Goal: Transaction & Acquisition: Purchase product/service

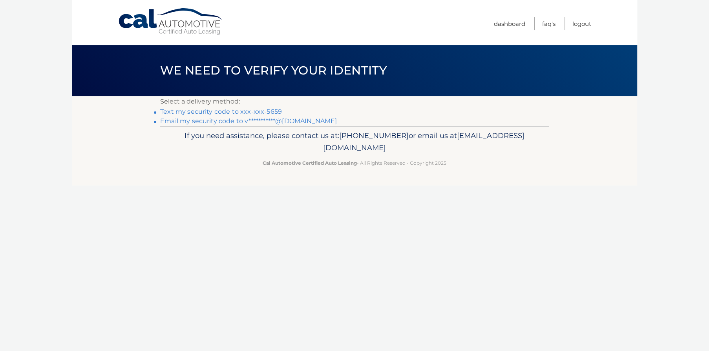
click at [229, 110] on link "Text my security code to xxx-xxx-5659" at bounding box center [221, 111] width 122 height 7
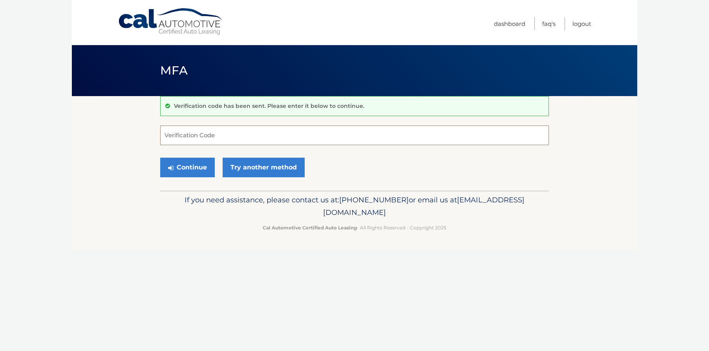
click at [211, 138] on input "Verification Code" at bounding box center [354, 136] width 388 height 20
type input "525962"
click at [187, 165] on button "Continue" at bounding box center [187, 168] width 55 height 20
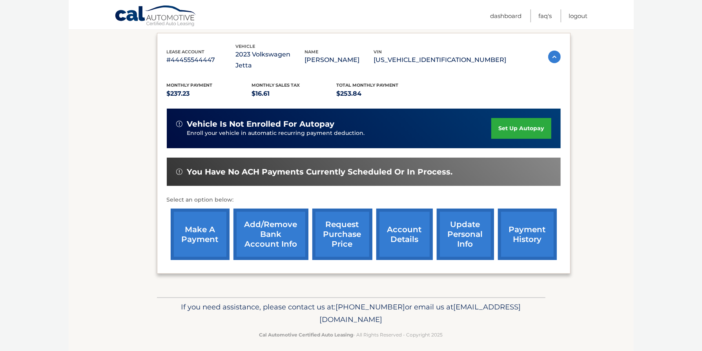
scroll to position [143, 0]
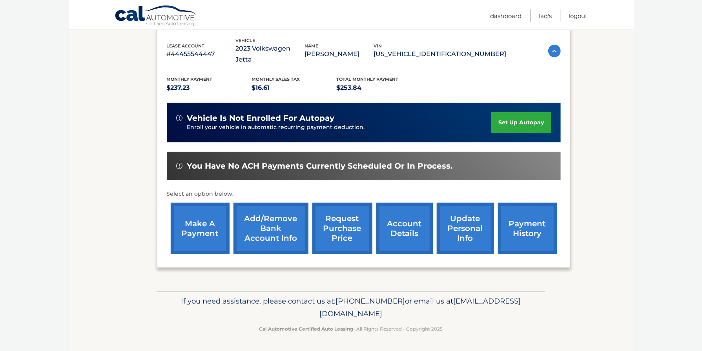
click at [194, 218] on link "make a payment" at bounding box center [200, 228] width 59 height 51
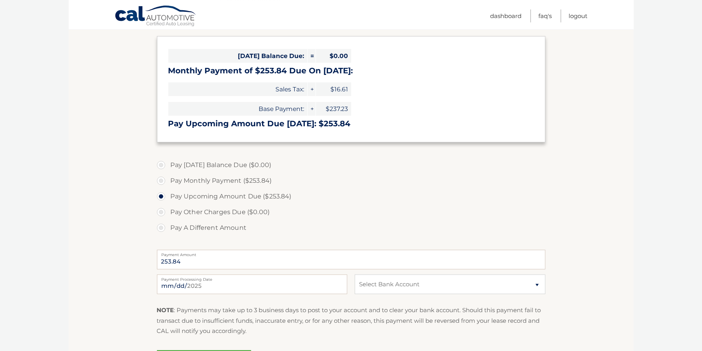
scroll to position [129, 0]
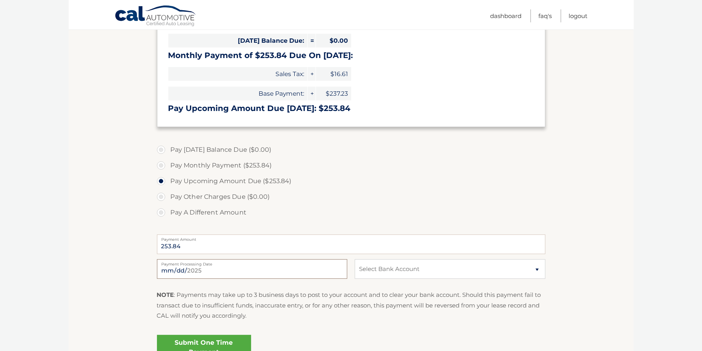
click at [337, 272] on input "2025-09-03" at bounding box center [252, 269] width 190 height 20
type input "2025-09-05"
select select "NzM4OGIxYWYtMTUxMy00YjM4LWI3NjMtOTAxNzQwZjFjODgx"
click option "Checking WELLS FARGO BANK *****4566" at bounding box center [0, 0] width 0 height 0
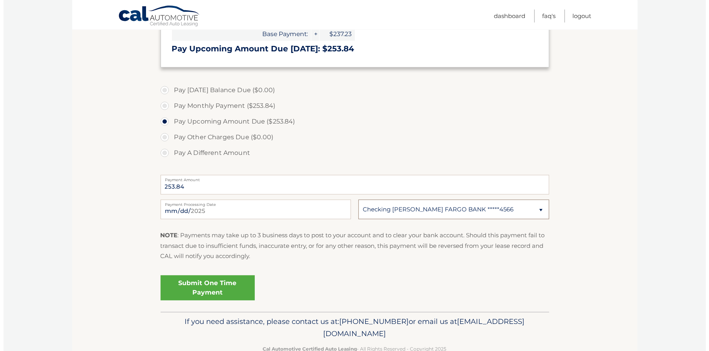
scroll to position [209, 0]
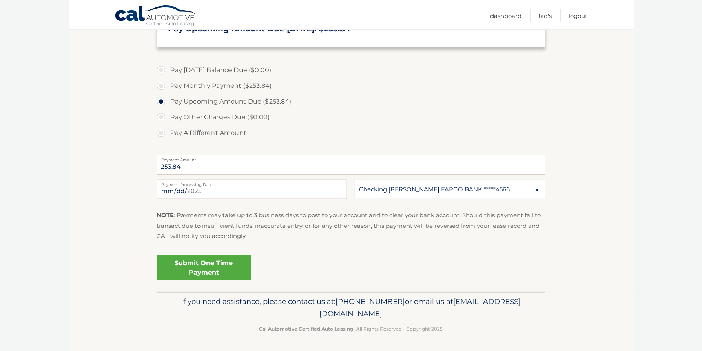
click at [337, 192] on input "2025-09-05" at bounding box center [252, 190] width 190 height 20
type input "2025-09-08"
click at [193, 266] on link "Submit One Time Payment" at bounding box center [204, 267] width 94 height 25
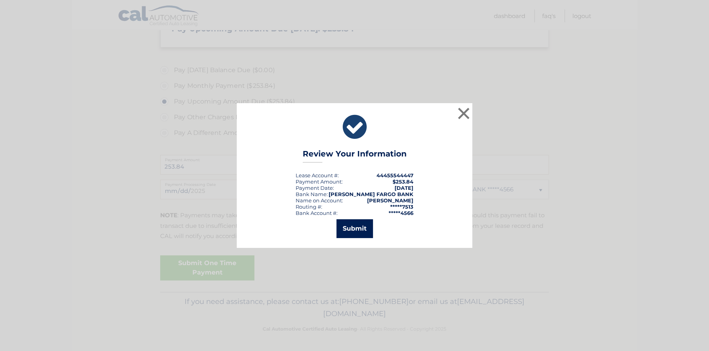
click at [350, 228] on button "Submit" at bounding box center [354, 228] width 36 height 19
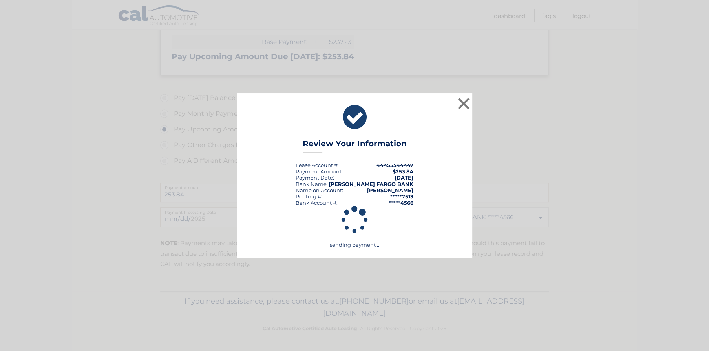
scroll to position [181, 0]
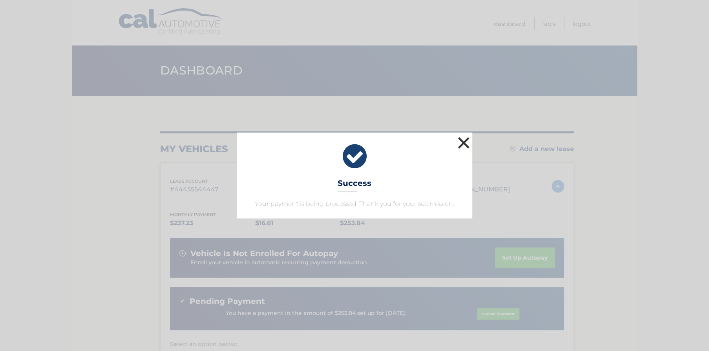
click at [465, 143] on button "×" at bounding box center [464, 143] width 16 height 16
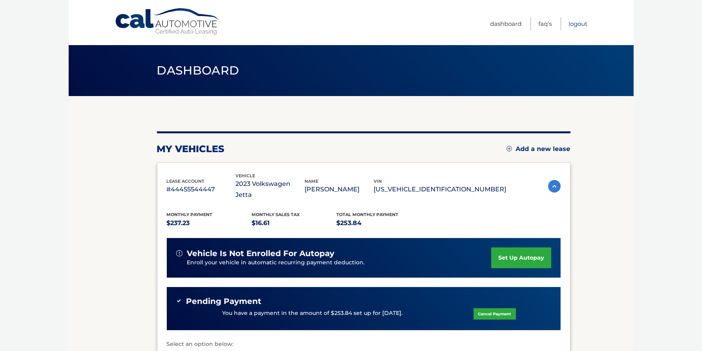
click at [578, 24] on link "Logout" at bounding box center [578, 23] width 19 height 13
